Goal: Register for event/course

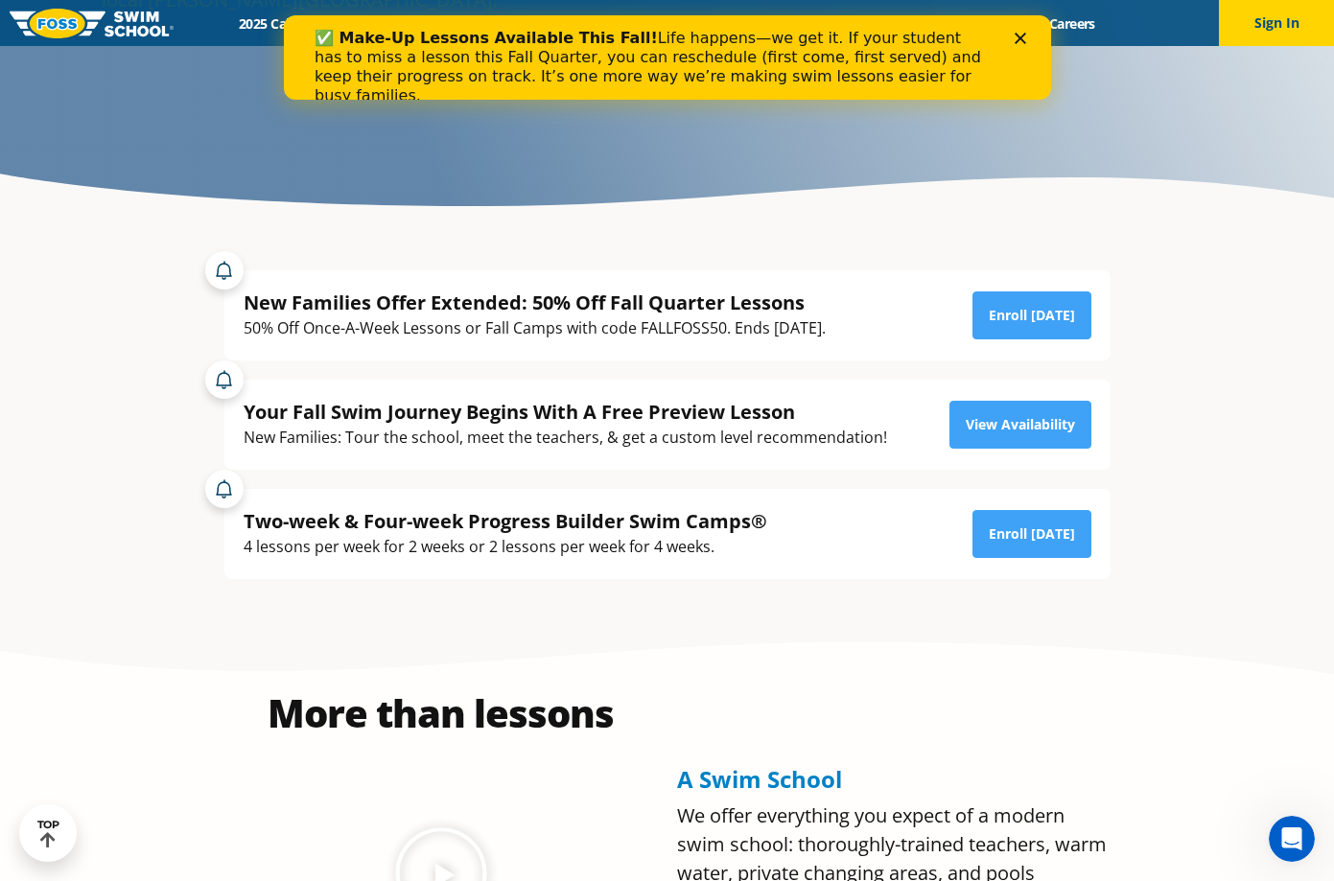
scroll to position [384, 0]
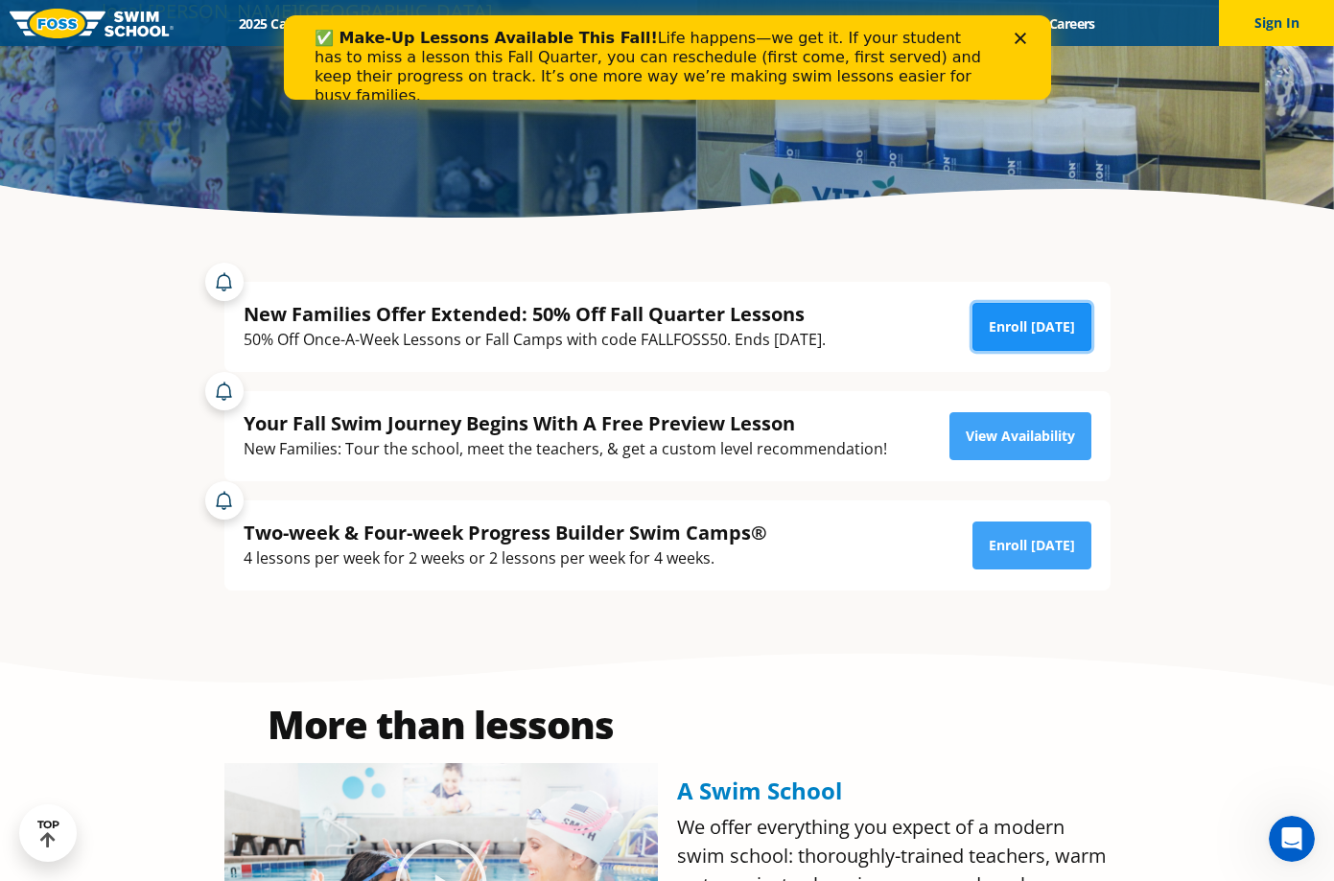
click at [1012, 327] on link "Enroll [DATE]" at bounding box center [1031, 327] width 119 height 48
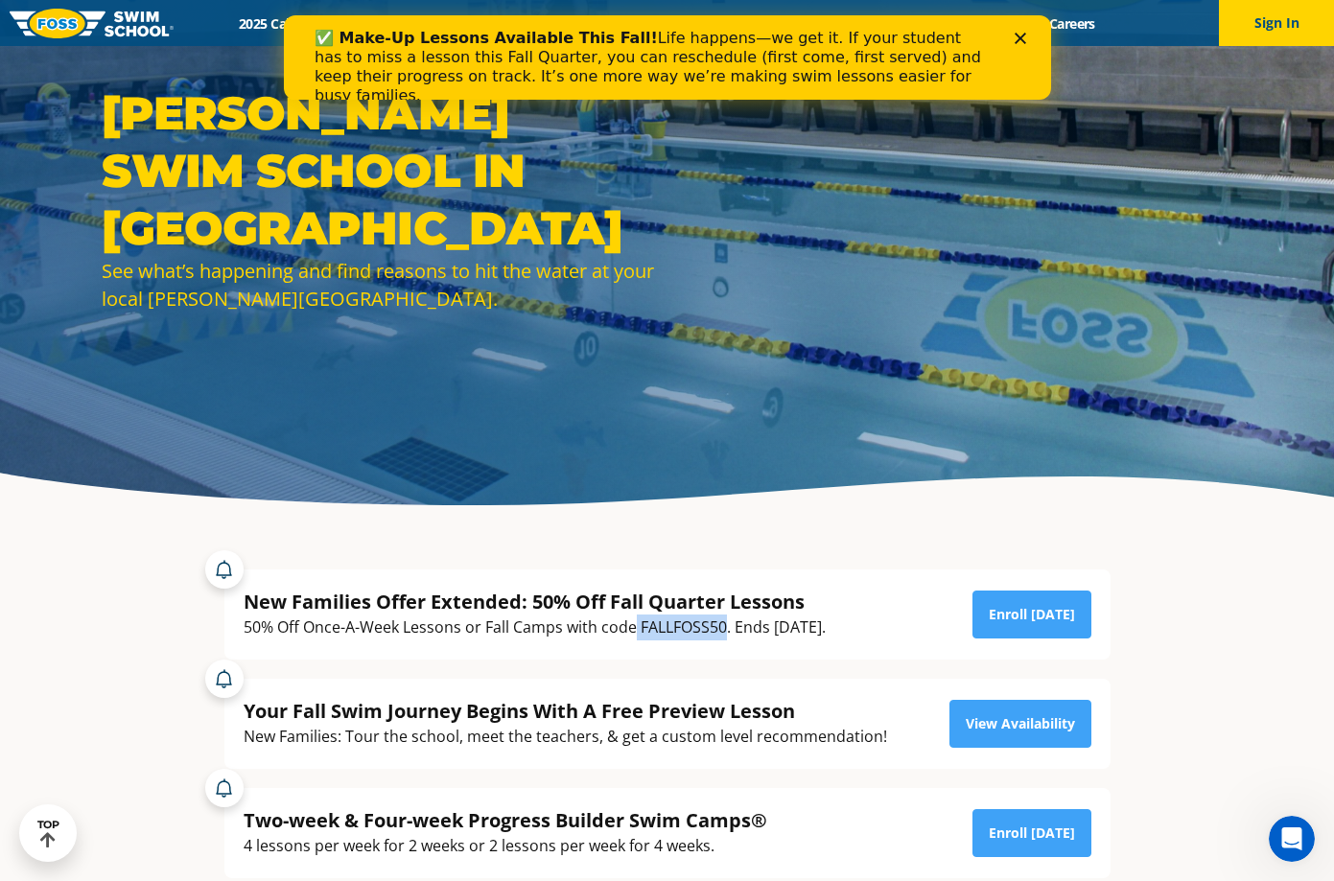
drag, startPoint x: 726, startPoint y: 631, endPoint x: 637, endPoint y: 635, distance: 89.3
click at [637, 635] on div "50% Off Once-A-Week Lessons or Fall Camps with code FALLFOSS50. Ends [DATE]." at bounding box center [535, 628] width 582 height 26
copy div "FALLFOSS50"
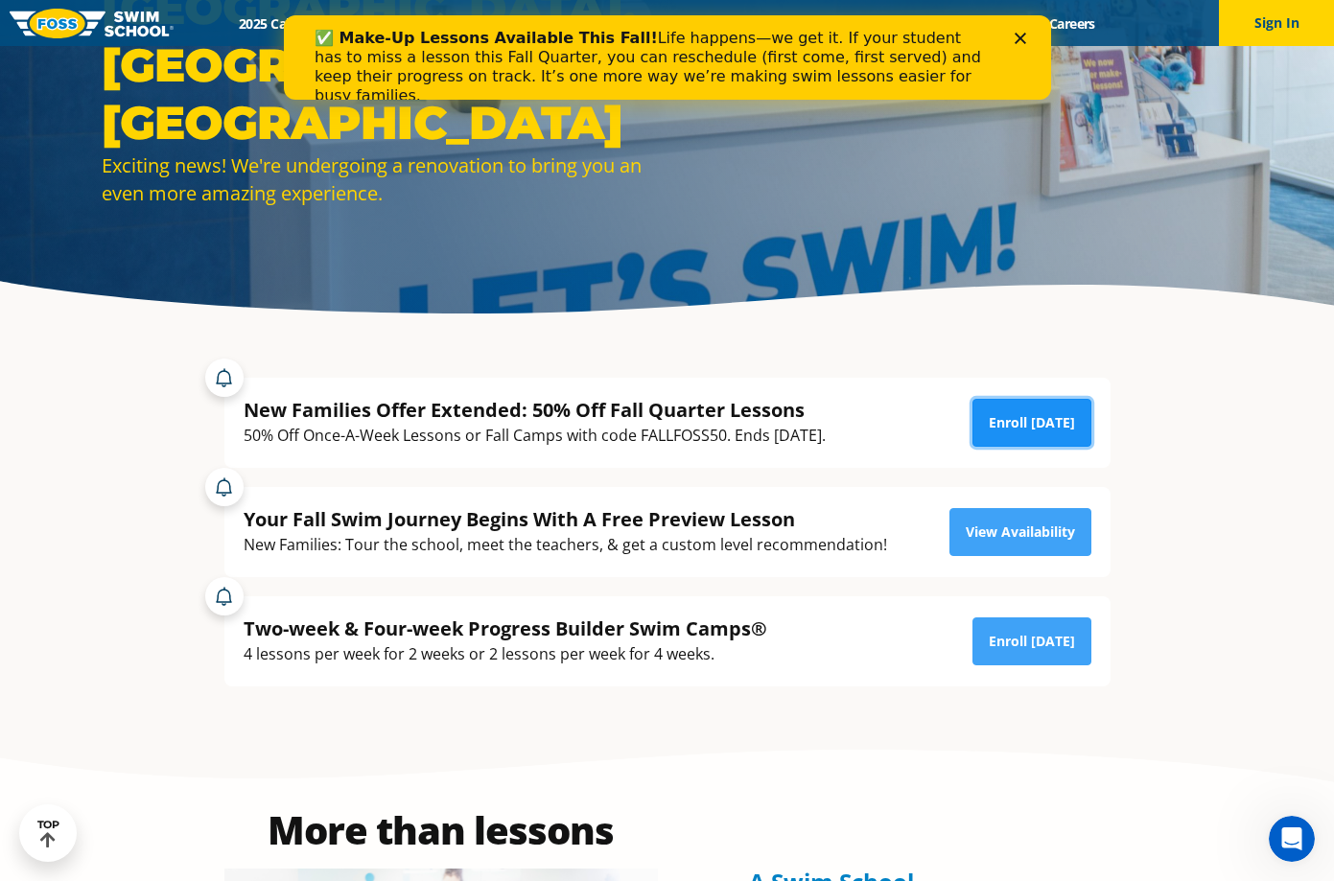
click at [1039, 427] on link "Enroll [DATE]" at bounding box center [1031, 423] width 119 height 48
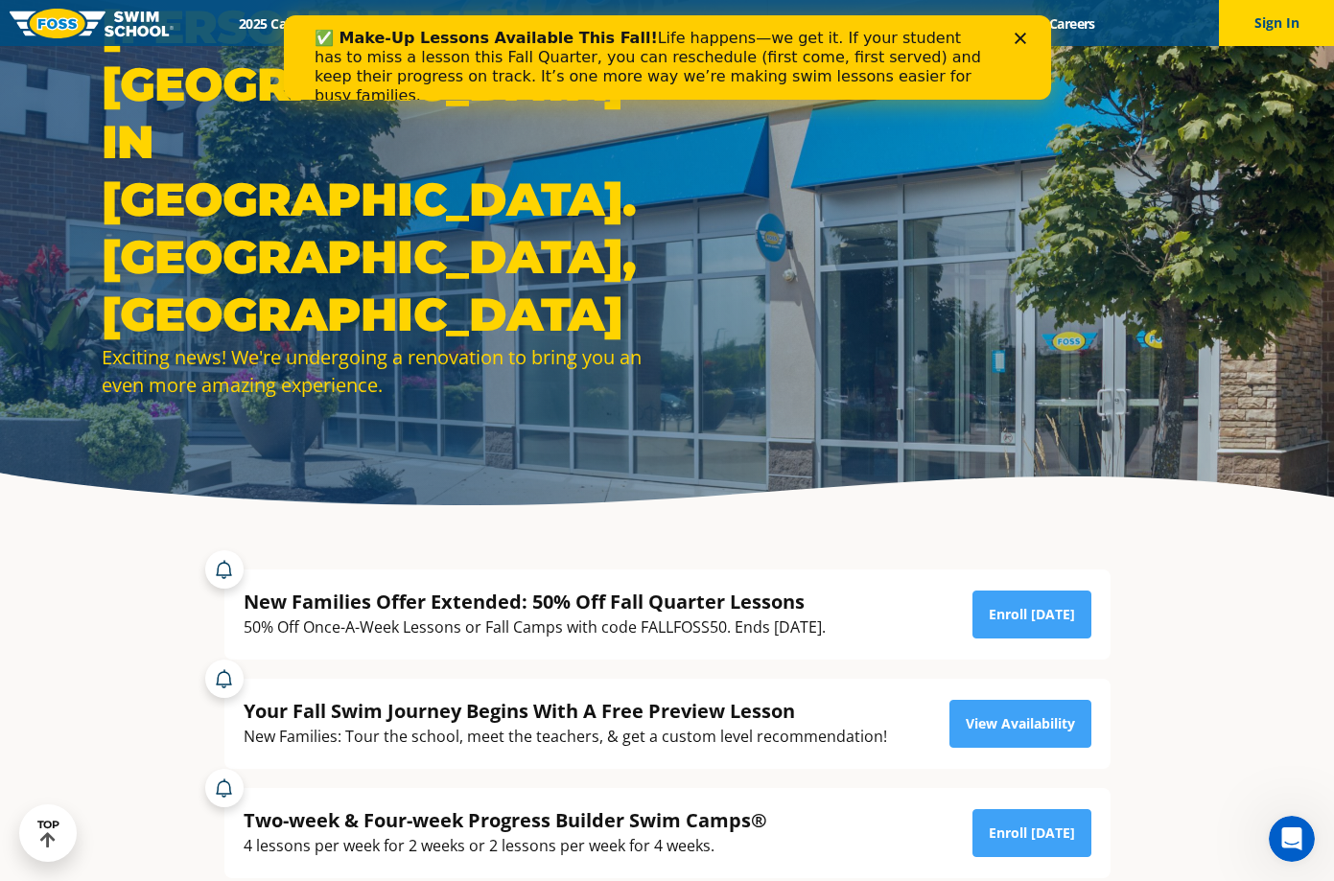
click at [1022, 36] on icon "Close" at bounding box center [1020, 39] width 12 height 12
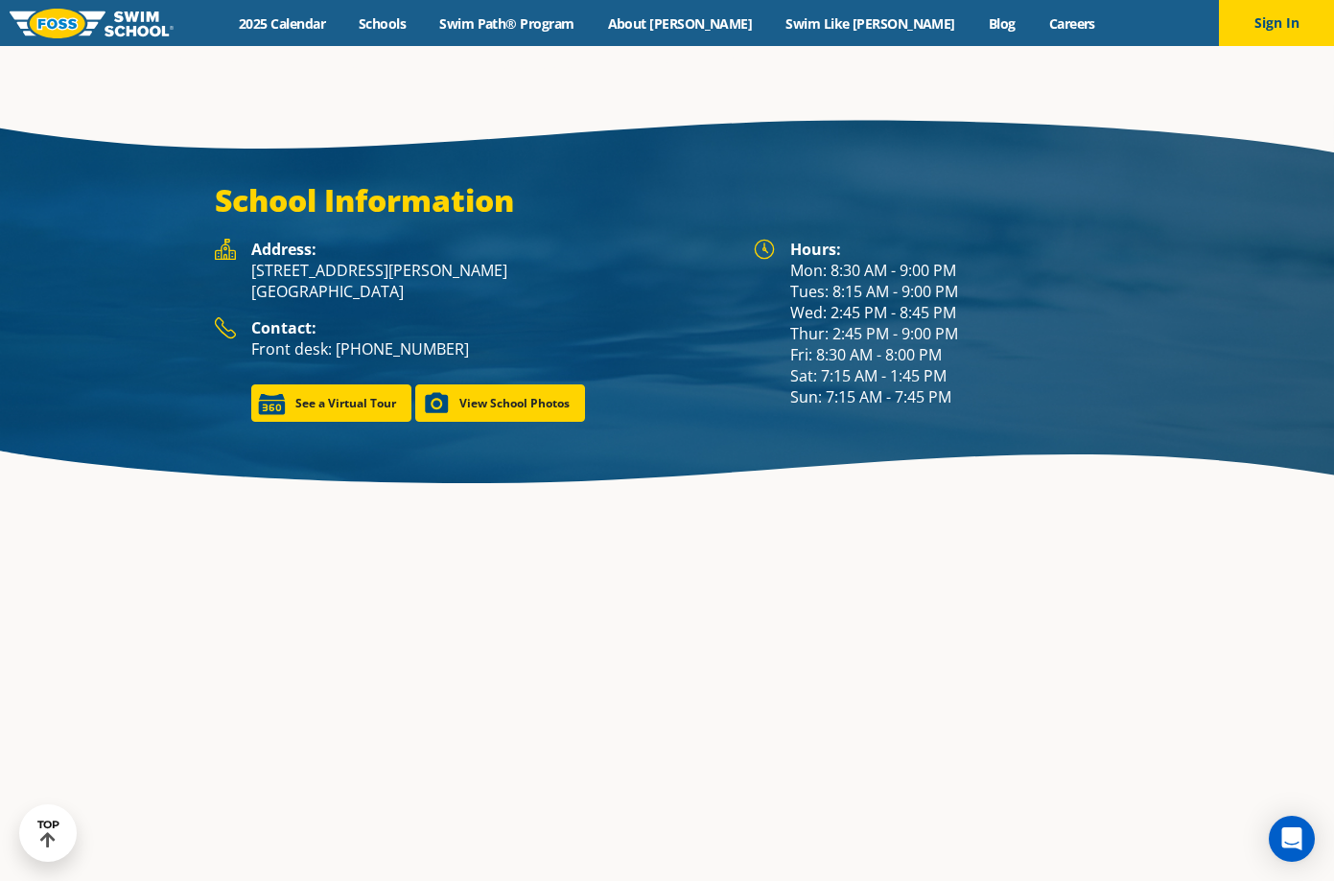
scroll to position [3041, 0]
